Goal: Task Accomplishment & Management: Complete application form

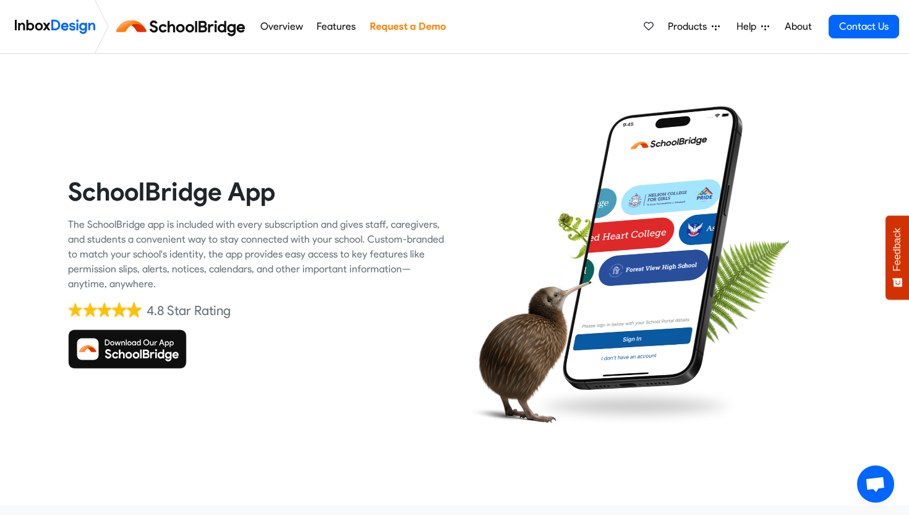
click at [161, 270] on div "The SchoolBridge app is included with every subscription and gives staff, careg…" at bounding box center [256, 254] width 377 height 74
click at [247, 150] on div "SchoolBridge App The SchoolBridge app is included with every subscription and g…" at bounding box center [256, 272] width 377 height 377
click at [67, 19] on img at bounding box center [55, 26] width 80 height 25
click at [171, 349] on img at bounding box center [127, 349] width 119 height 40
click at [169, 350] on img at bounding box center [127, 349] width 119 height 40
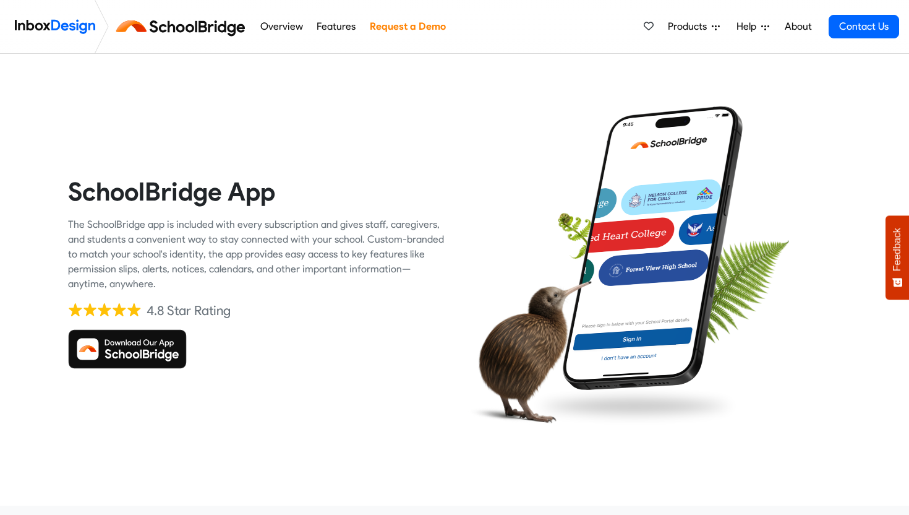
click at [169, 350] on img at bounding box center [127, 349] width 119 height 40
click at [408, 22] on link "Request a Demo" at bounding box center [407, 26] width 83 height 25
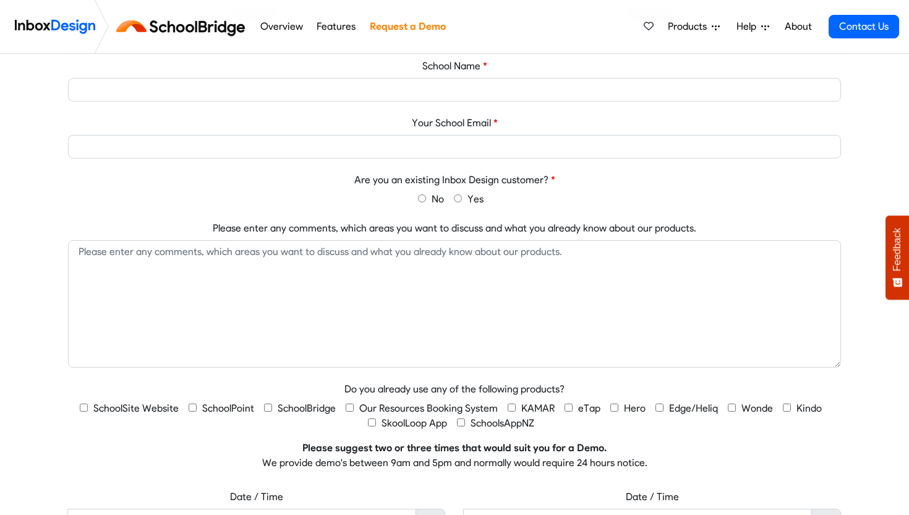
scroll to position [463, 0]
